Goal: Contribute content: Add original content to the website for others to see

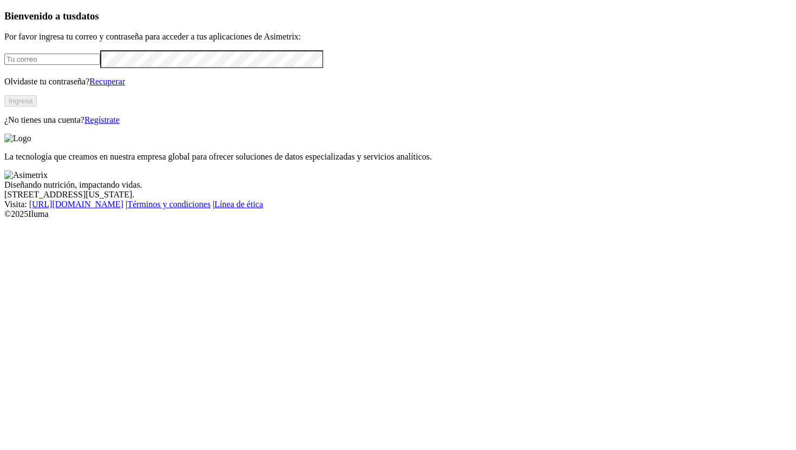
type input "[PERSON_NAME][EMAIL_ADDRESS][PERSON_NAME][DOMAIN_NAME]"
click at [37, 107] on button "Ingresa" at bounding box center [20, 100] width 32 height 11
